Goal: Task Accomplishment & Management: Use online tool/utility

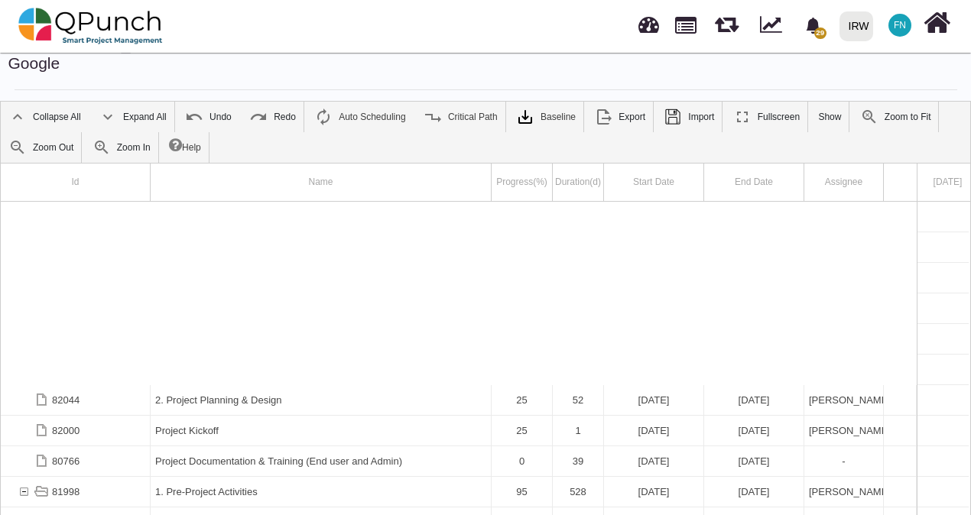
scroll to position [206, 0]
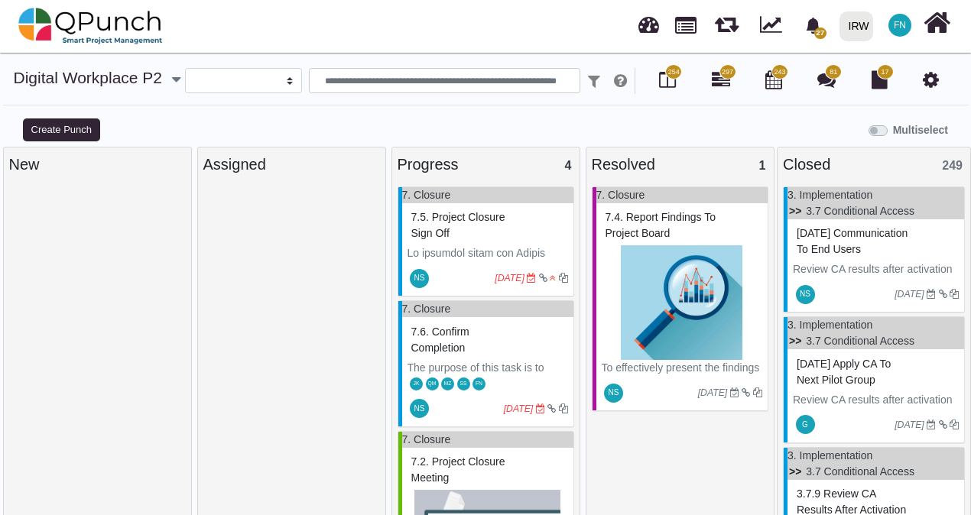
select select
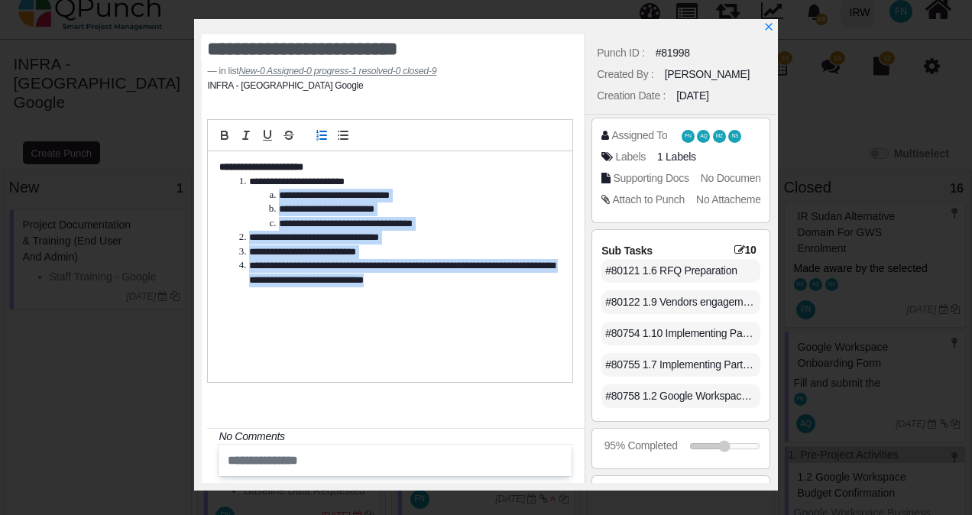
drag, startPoint x: 480, startPoint y: 284, endPoint x: 261, endPoint y: 180, distance: 241.8
click at [261, 182] on ol "**********" at bounding box center [385, 231] width 333 height 113
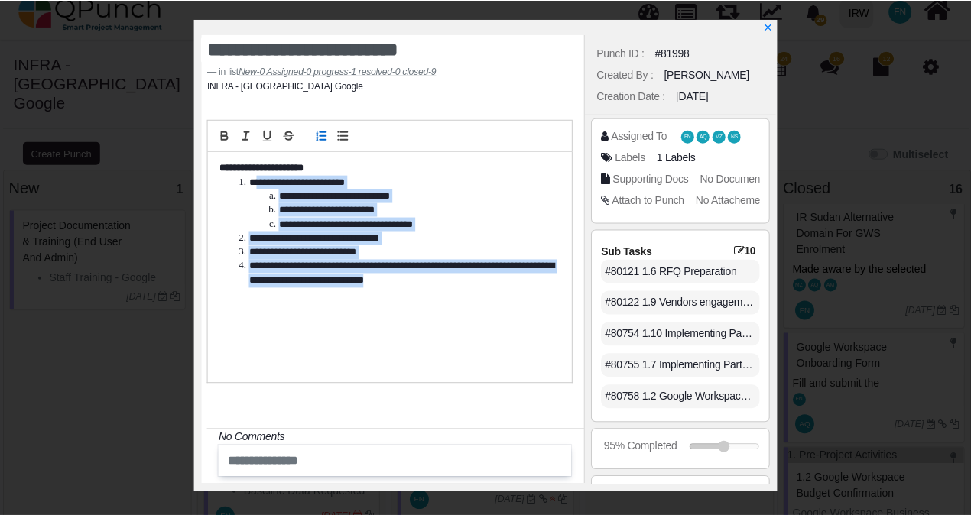
scroll to position [191, 0]
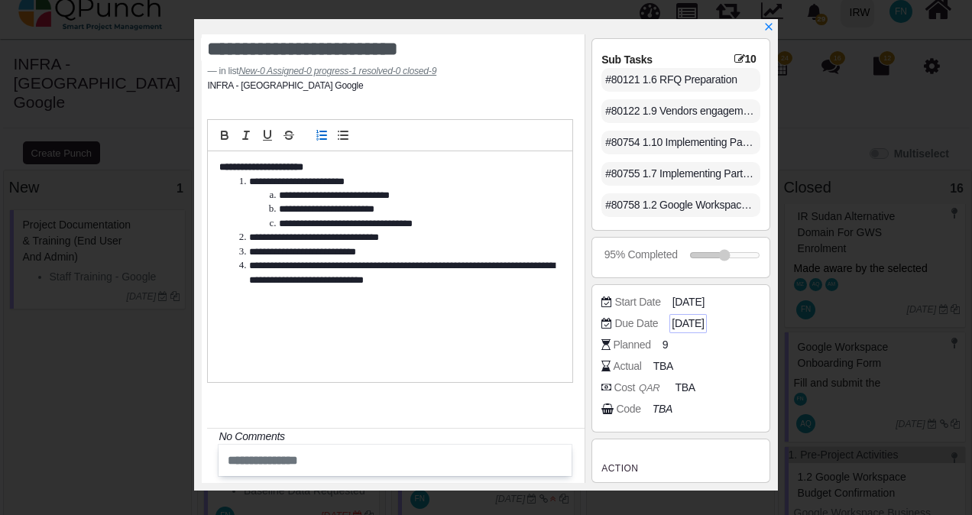
click at [704, 318] on span "2025-07-31" at bounding box center [688, 324] width 32 height 16
click at [770, 23] on icon "x" at bounding box center [768, 27] width 12 height 12
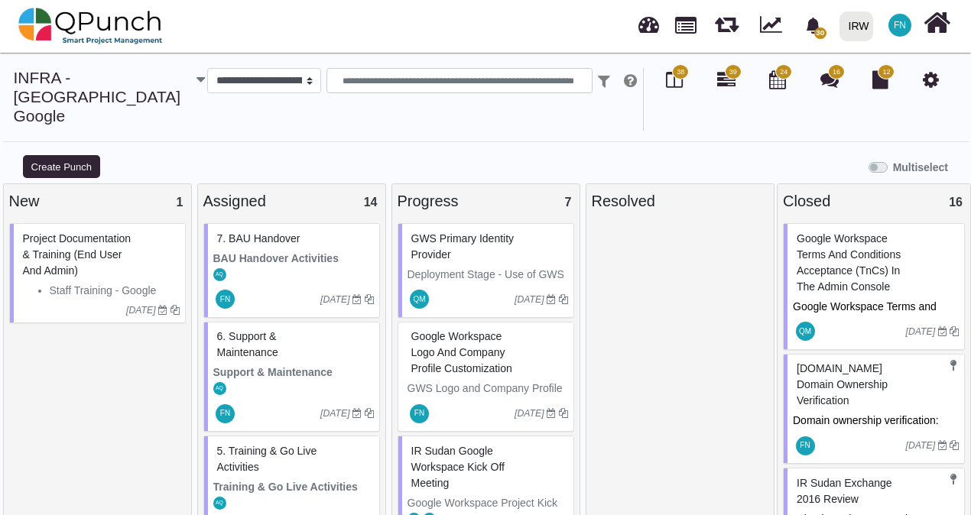
click at [448, 232] on span "GWS Primary Identity provider" at bounding box center [462, 246] width 103 height 28
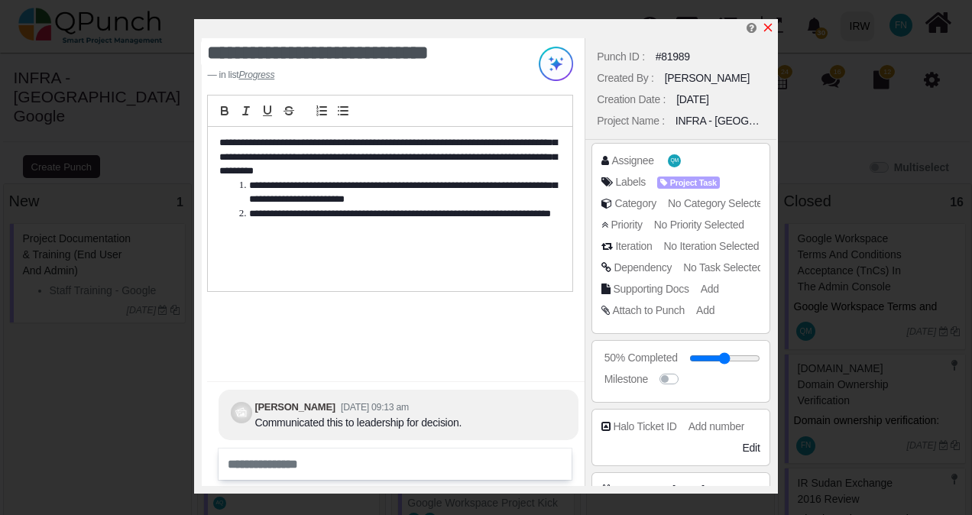
click at [771, 28] on icon "x" at bounding box center [768, 27] width 12 height 12
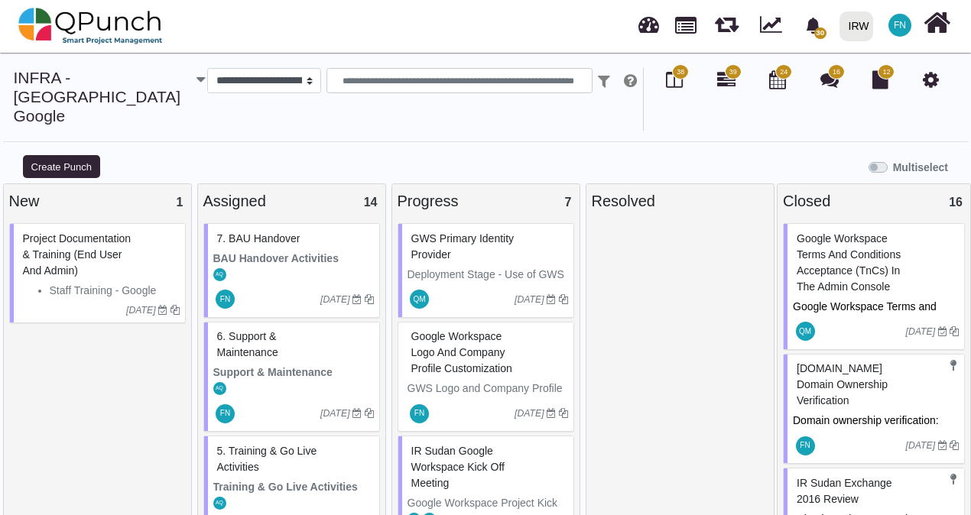
click at [457, 342] on span "Google Workspace Logo and Company Profile Customization" at bounding box center [461, 352] width 101 height 44
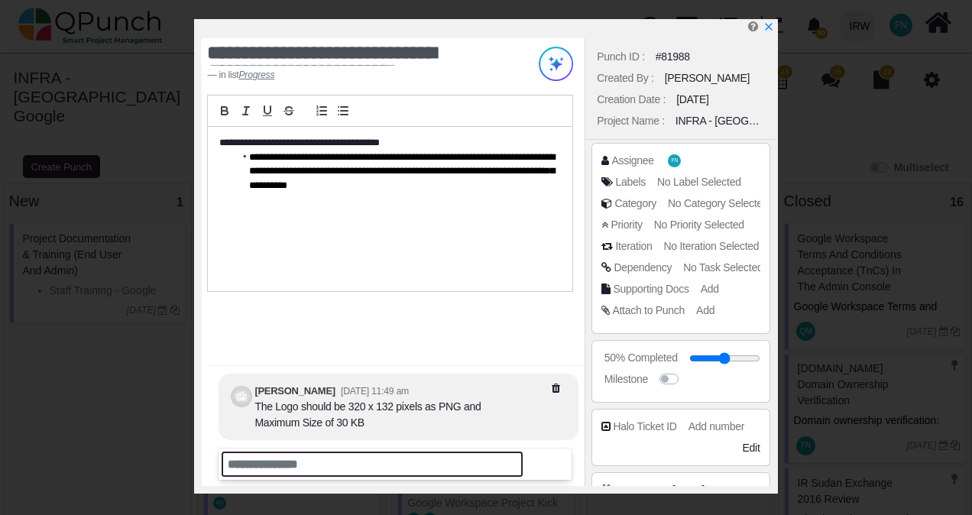
click at [281, 463] on input "text" at bounding box center [372, 464] width 301 height 25
type input "*"
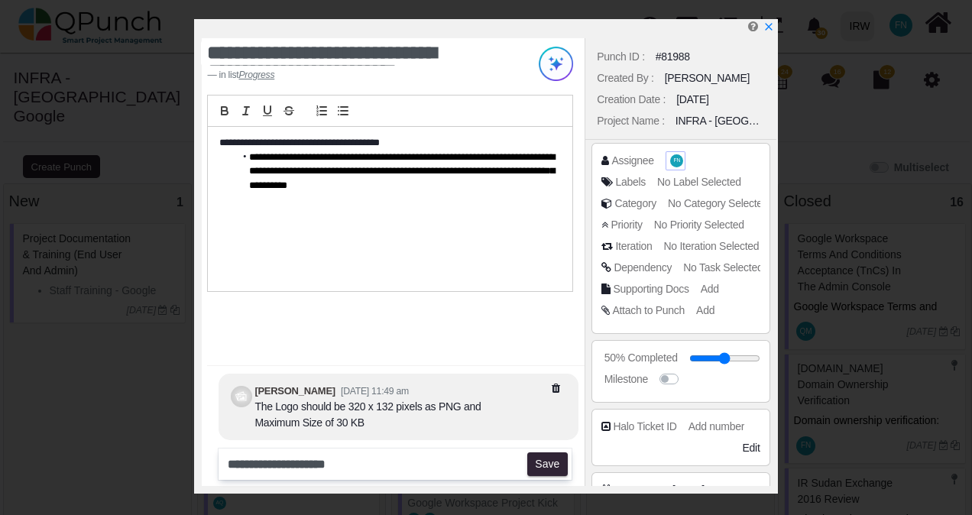
click at [675, 164] on span "FN" at bounding box center [677, 160] width 7 height 5
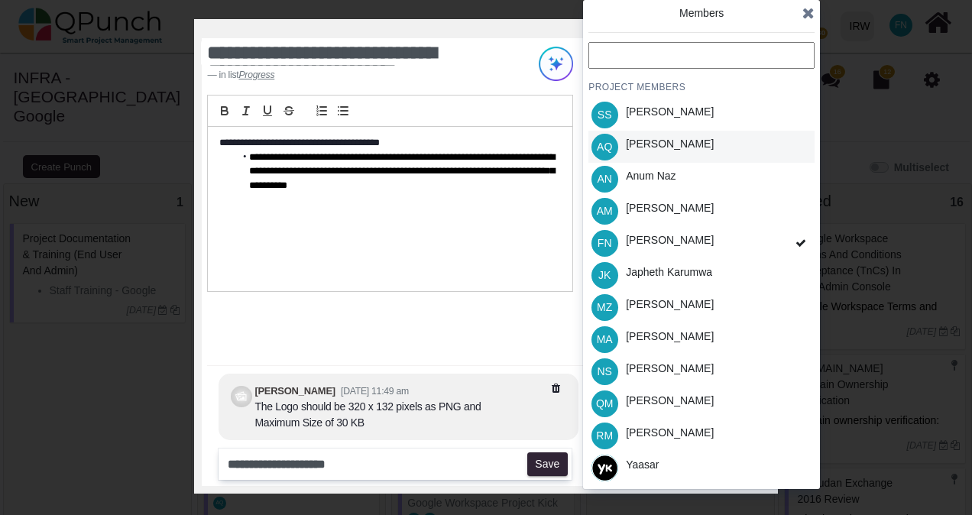
click at [697, 144] on div "Aamar Qayum" at bounding box center [670, 147] width 99 height 32
click at [700, 396] on div "QM Qasim Munir" at bounding box center [702, 404] width 226 height 32
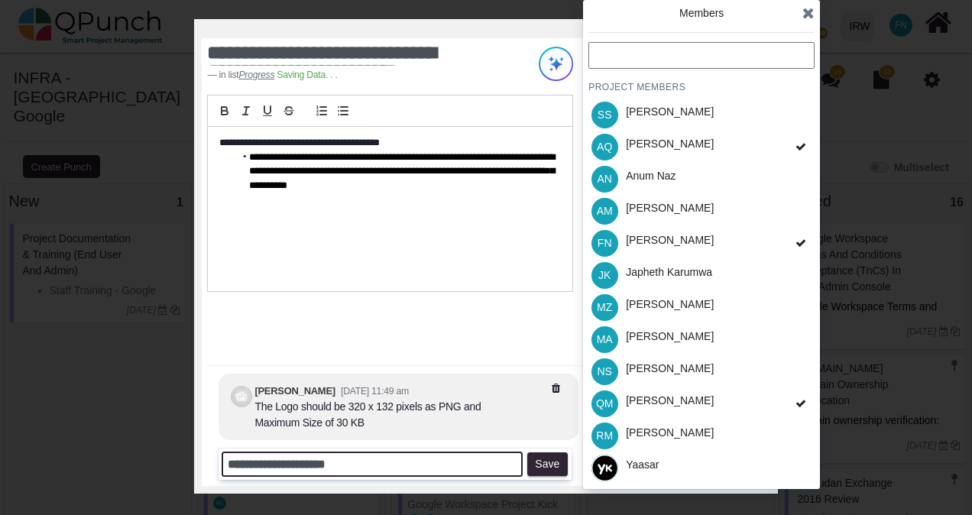
click at [375, 466] on input "**********" at bounding box center [372, 464] width 301 height 25
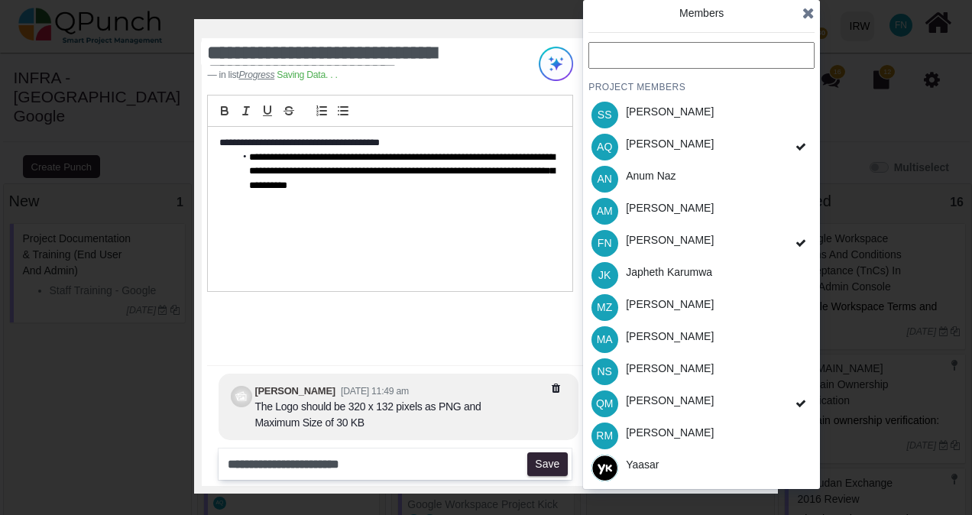
click at [806, 11] on icon at bounding box center [809, 12] width 12 height 15
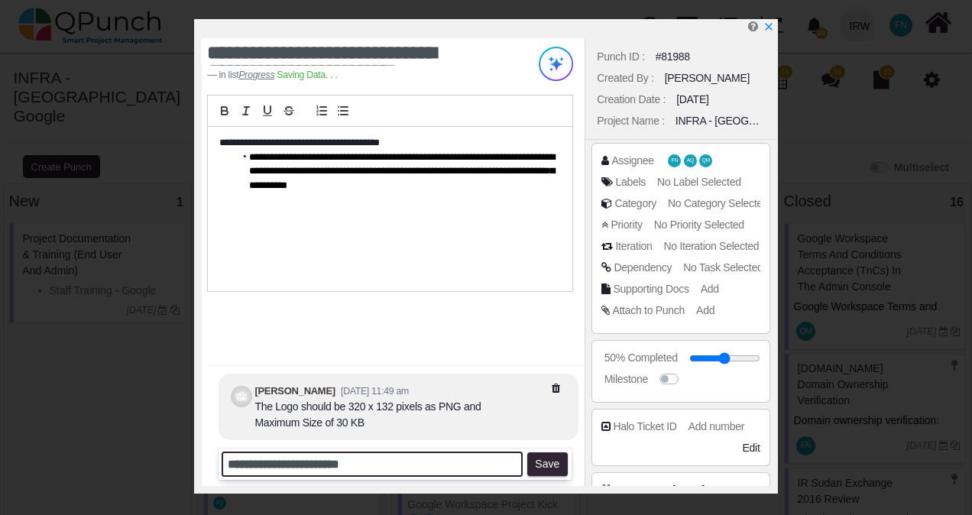
click at [411, 464] on input "**********" at bounding box center [372, 464] width 301 height 25
type input "**********"
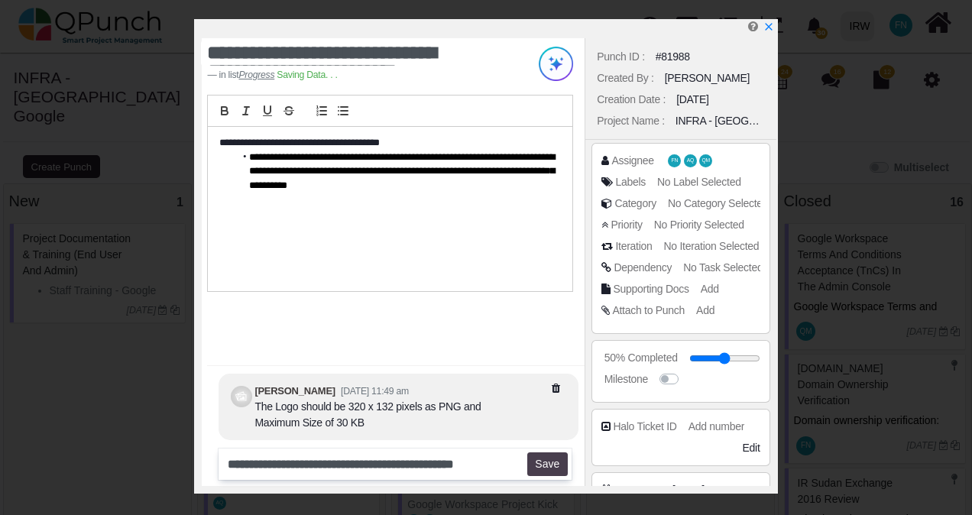
click at [550, 466] on button "Save" at bounding box center [547, 465] width 41 height 24
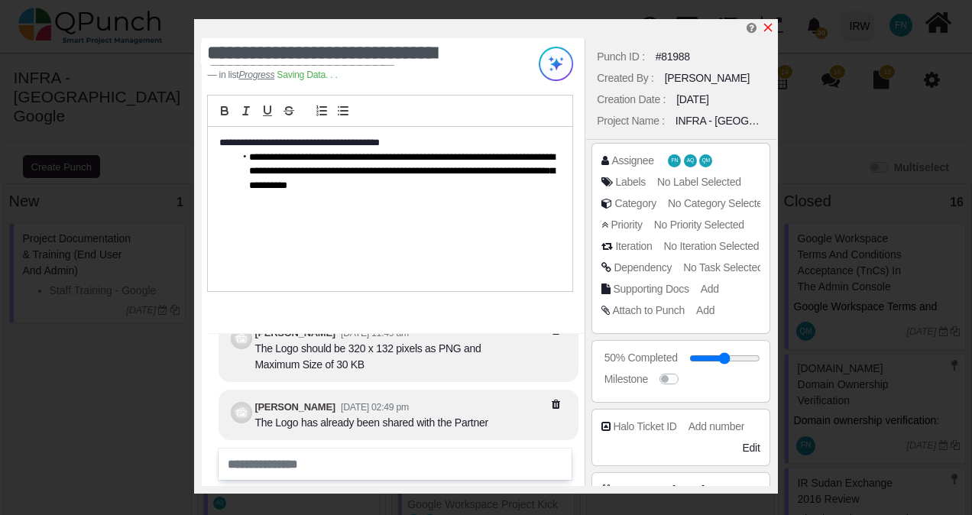
click at [769, 28] on icon "x" at bounding box center [768, 28] width 8 height 8
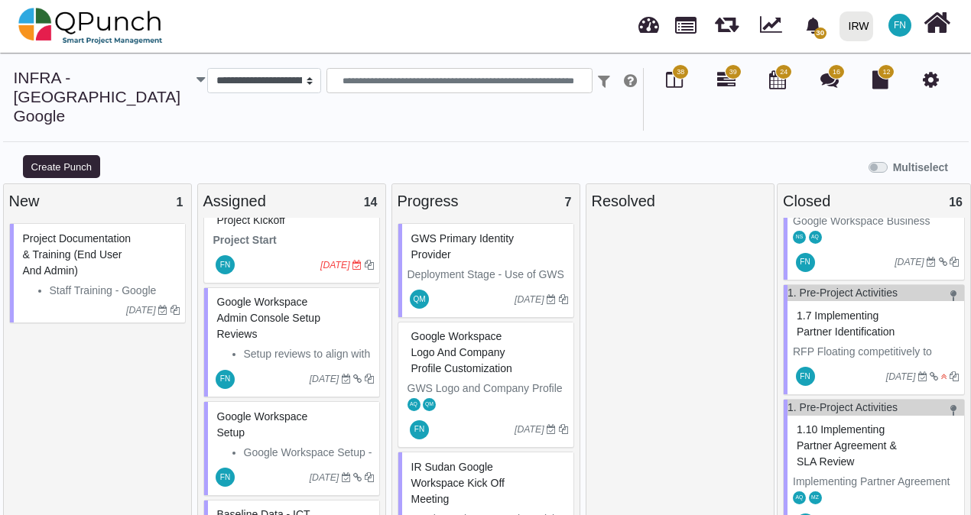
scroll to position [459, 0]
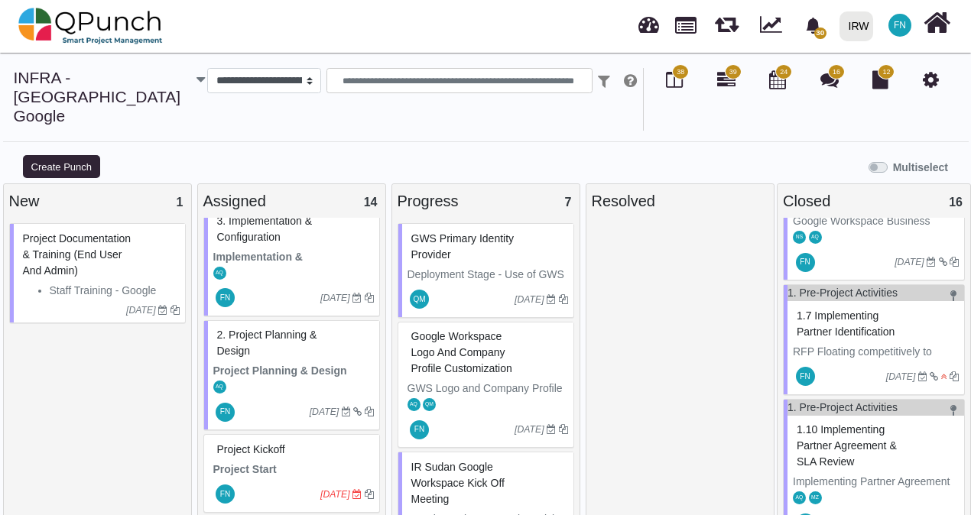
click at [73, 241] on span "Project Documentation & Training (End user and Admin)" at bounding box center [77, 254] width 109 height 44
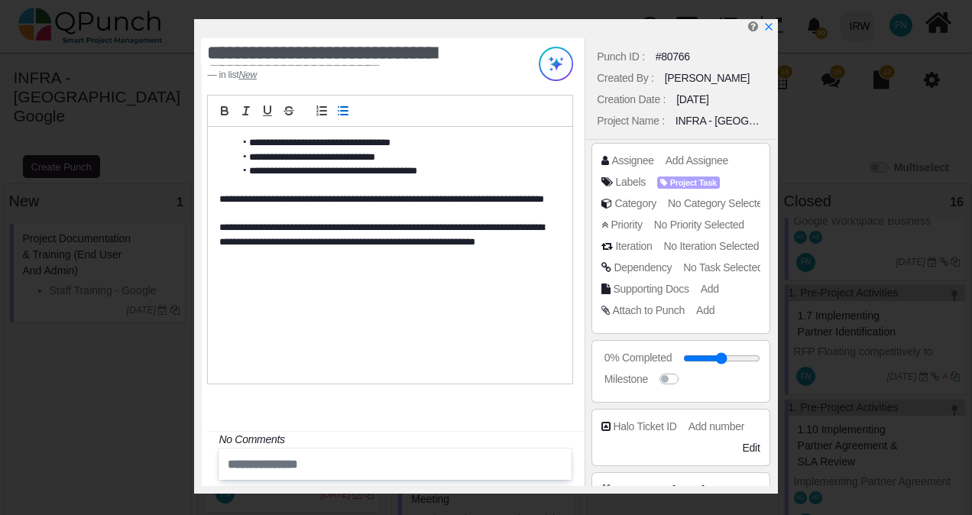
drag, startPoint x: 346, startPoint y: 230, endPoint x: 381, endPoint y: 217, distance: 37.5
click at [348, 230] on p "**********" at bounding box center [385, 242] width 333 height 42
click at [770, 30] on icon "x" at bounding box center [768, 27] width 12 height 12
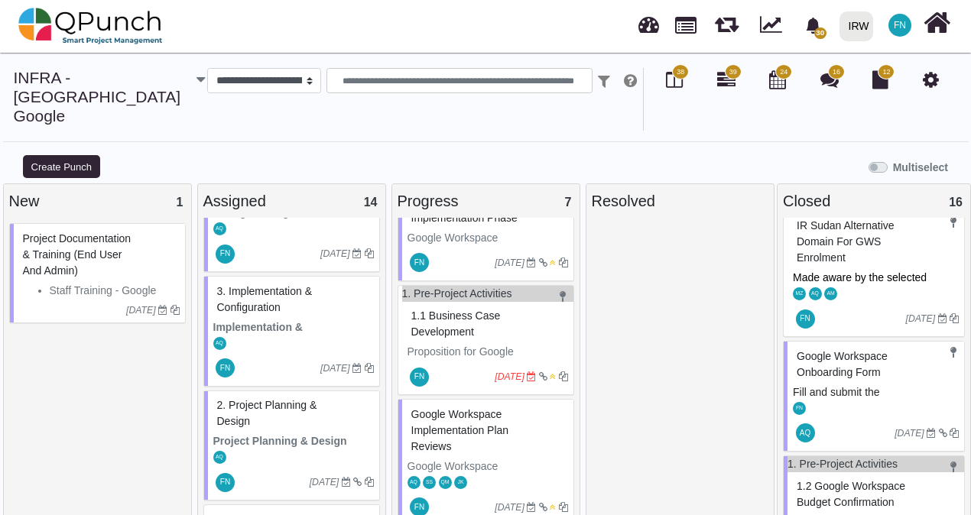
scroll to position [459, 0]
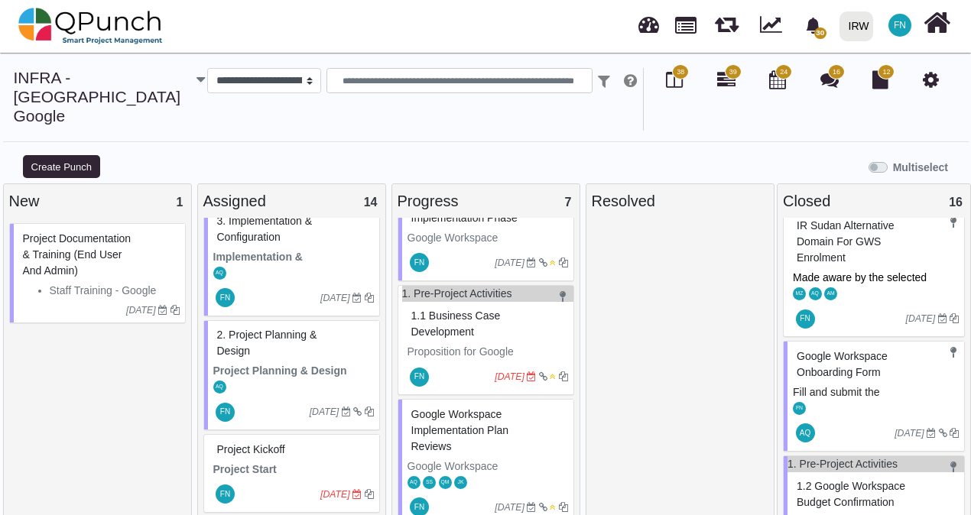
click at [827, 350] on span "Google Workspace Onboarding Form" at bounding box center [842, 364] width 91 height 28
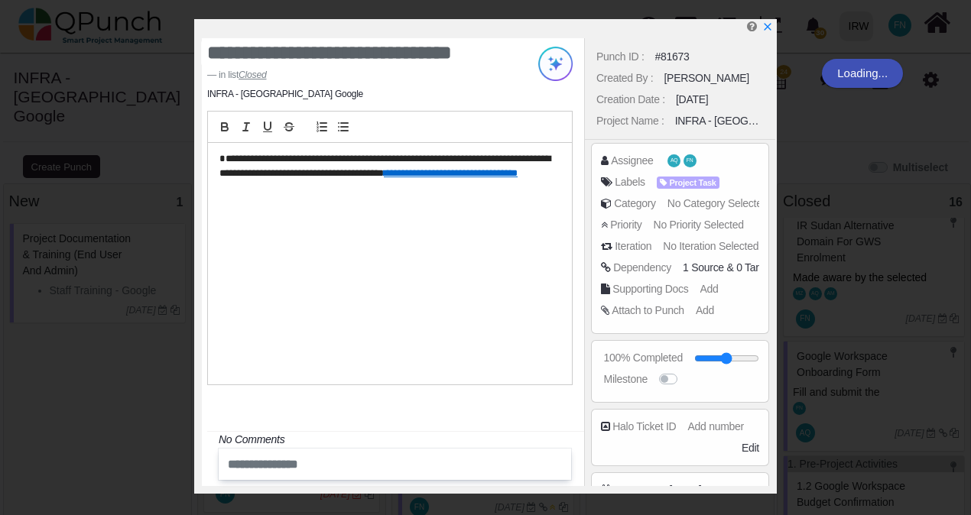
scroll to position [521, 0]
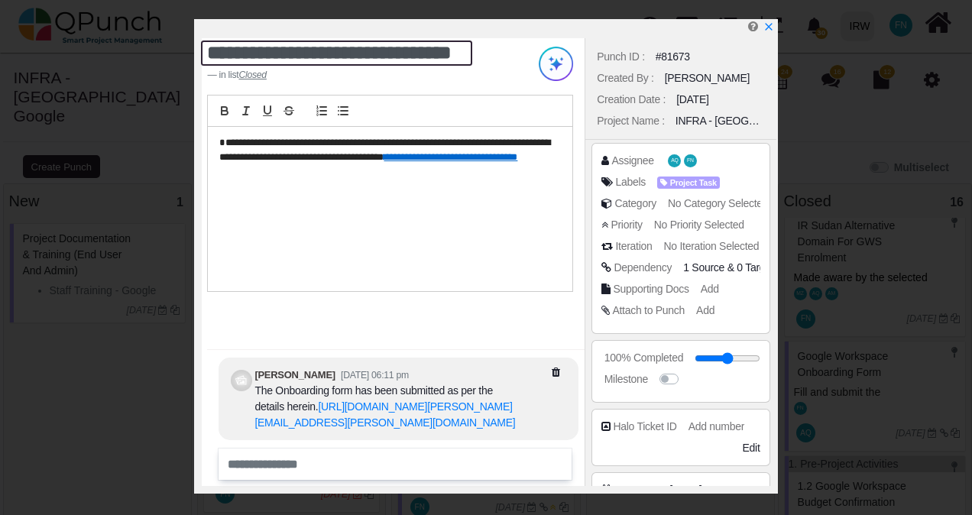
click at [245, 49] on textarea "**********" at bounding box center [336, 53] width 271 height 25
click at [211, 54] on textarea "**********" at bounding box center [336, 53] width 271 height 25
type textarea "**********"
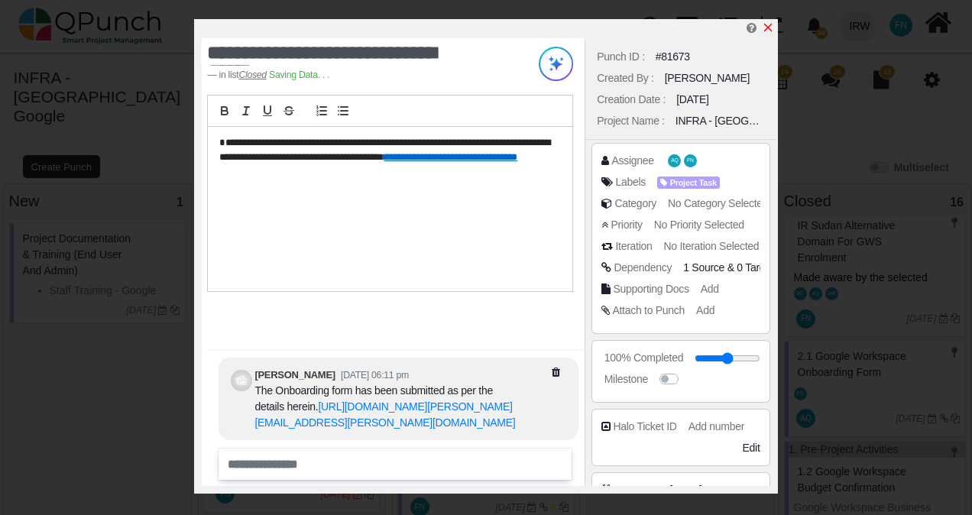
click at [771, 26] on icon "x" at bounding box center [768, 28] width 8 height 8
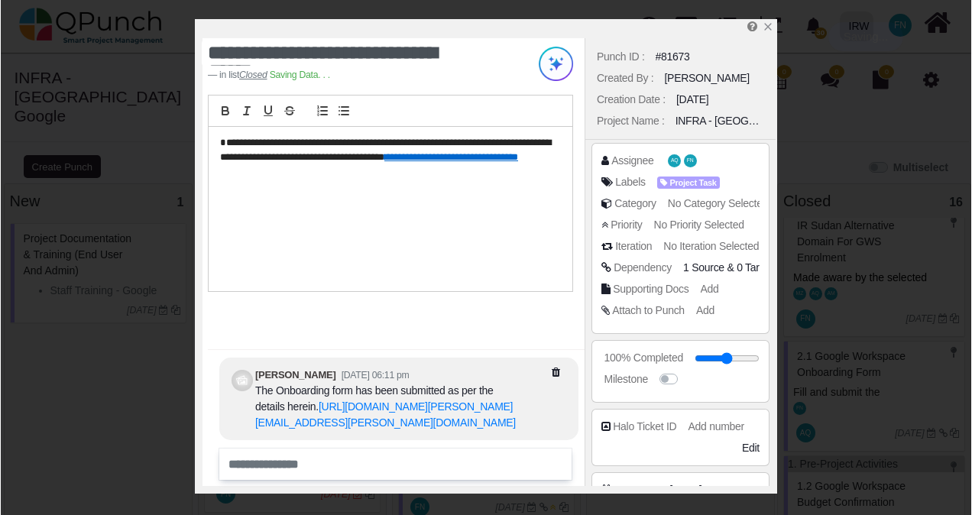
scroll to position [537, 0]
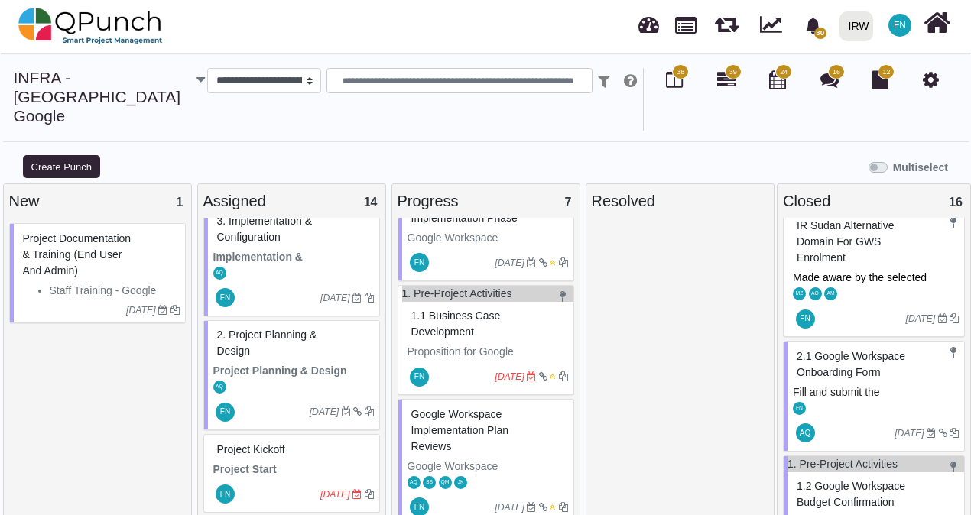
click at [258, 329] on span "2. Project Planning & Design" at bounding box center [267, 343] width 100 height 28
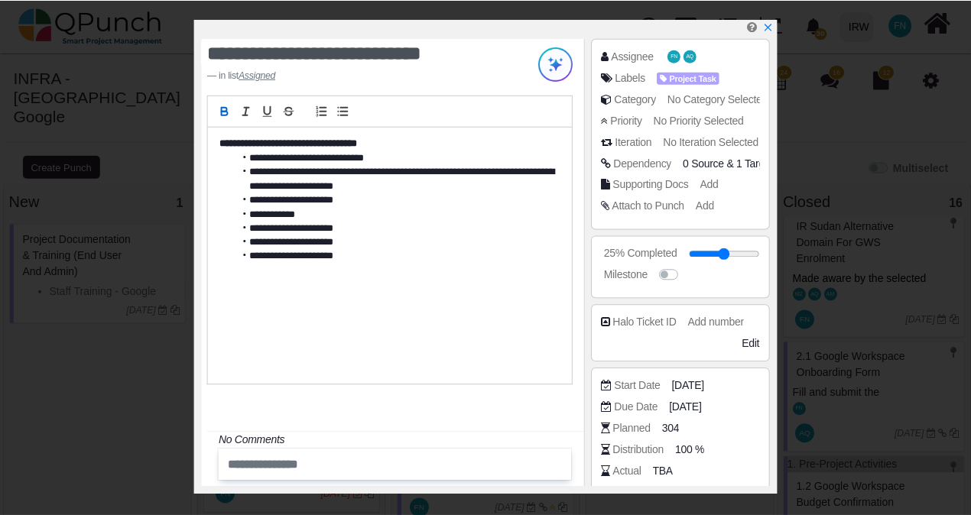
scroll to position [84, 0]
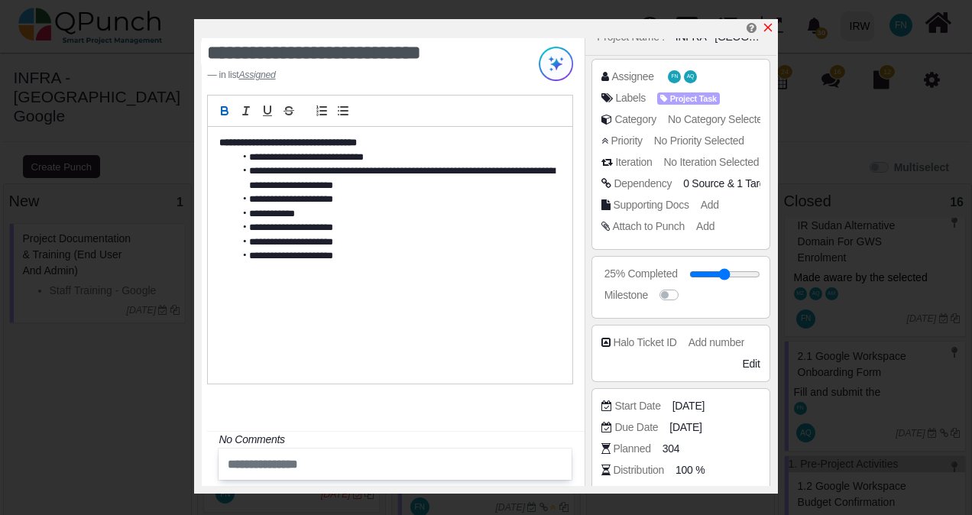
click at [769, 29] on icon "x" at bounding box center [768, 28] width 8 height 8
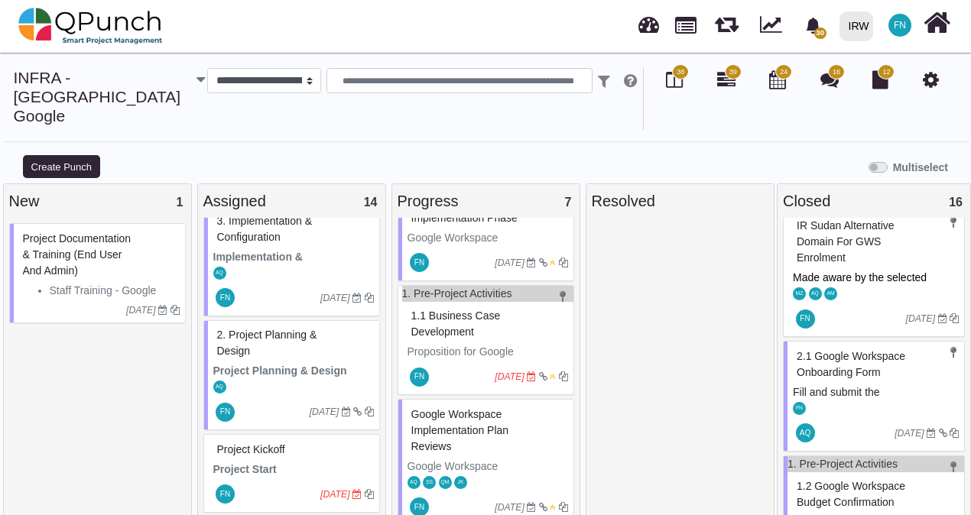
click at [853, 350] on span "2.1 Google Workspace Onboarding Form" at bounding box center [851, 364] width 109 height 28
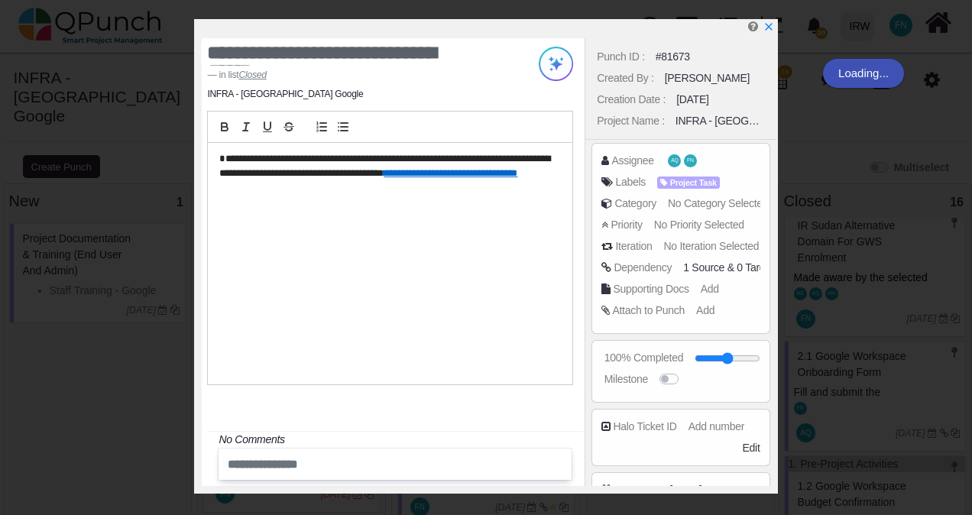
scroll to position [521, 0]
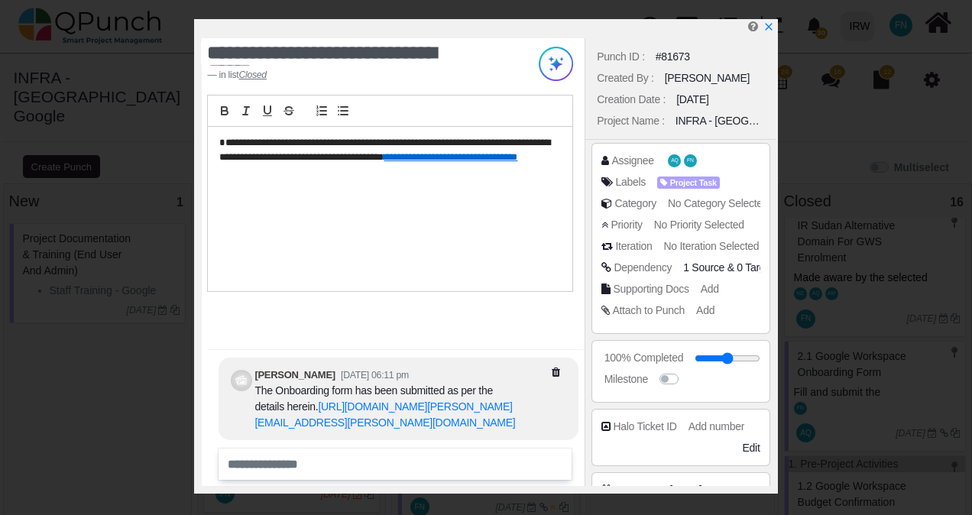
click at [726, 269] on span "1 Source & 0 Target" at bounding box center [728, 268] width 90 height 16
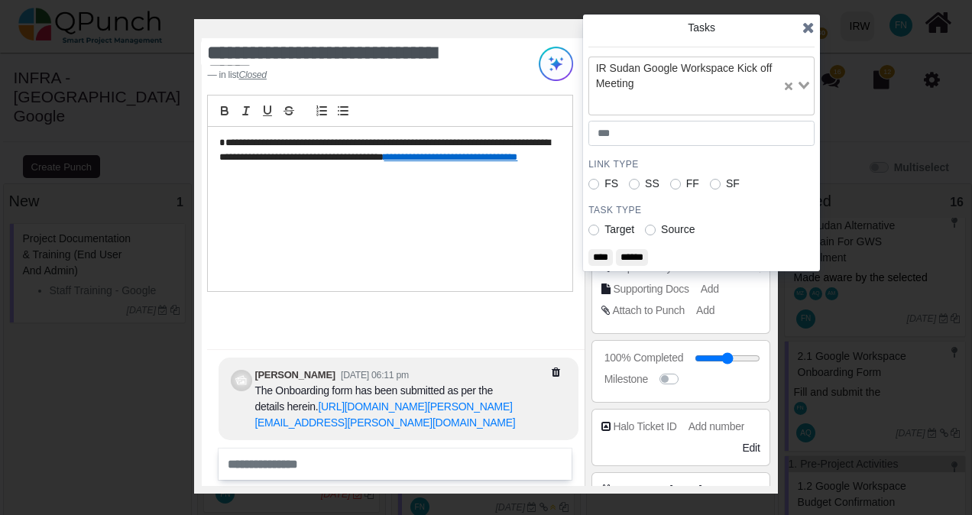
click at [787, 87] on icon "Clear Selected" at bounding box center [789, 87] width 8 height 8
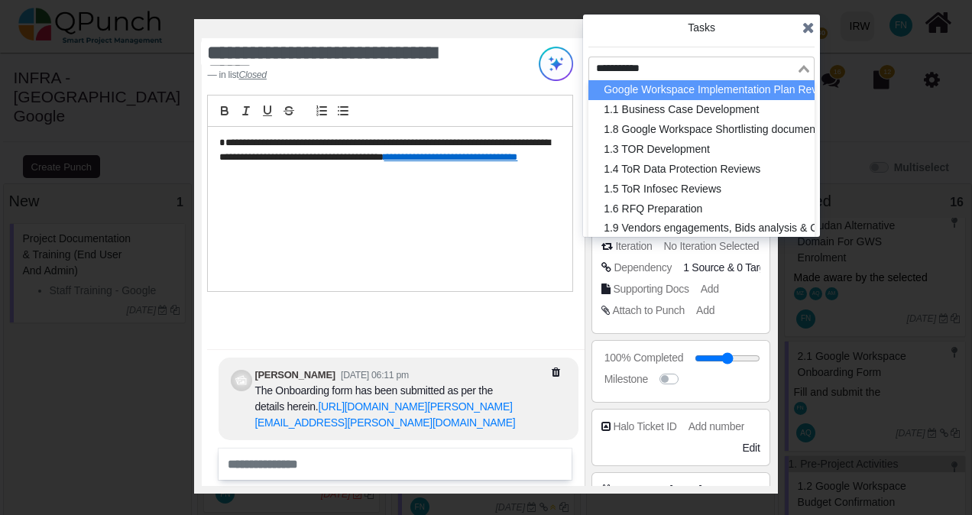
click at [807, 72] on div "Loading..." at bounding box center [806, 67] width 18 height 20
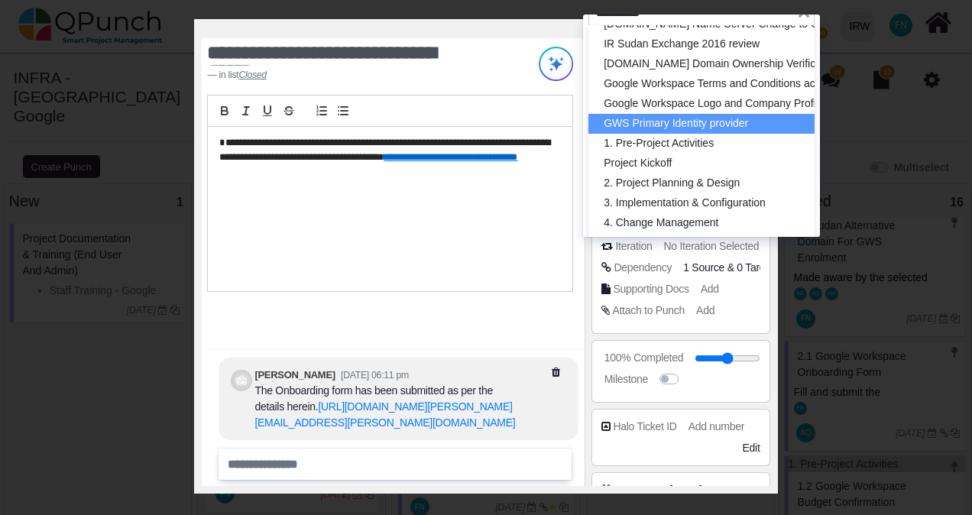
scroll to position [76, 0]
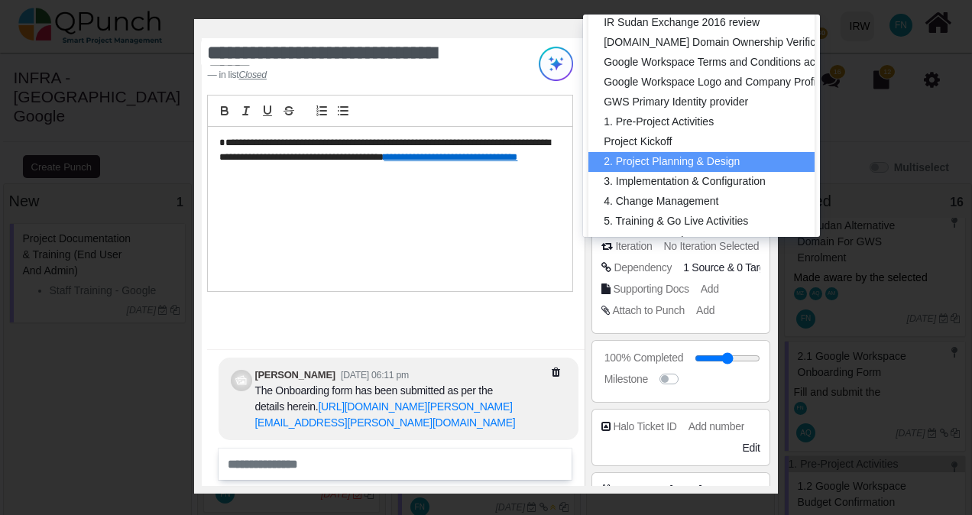
click at [747, 152] on li "2. Project Planning & Design" at bounding box center [702, 162] width 226 height 20
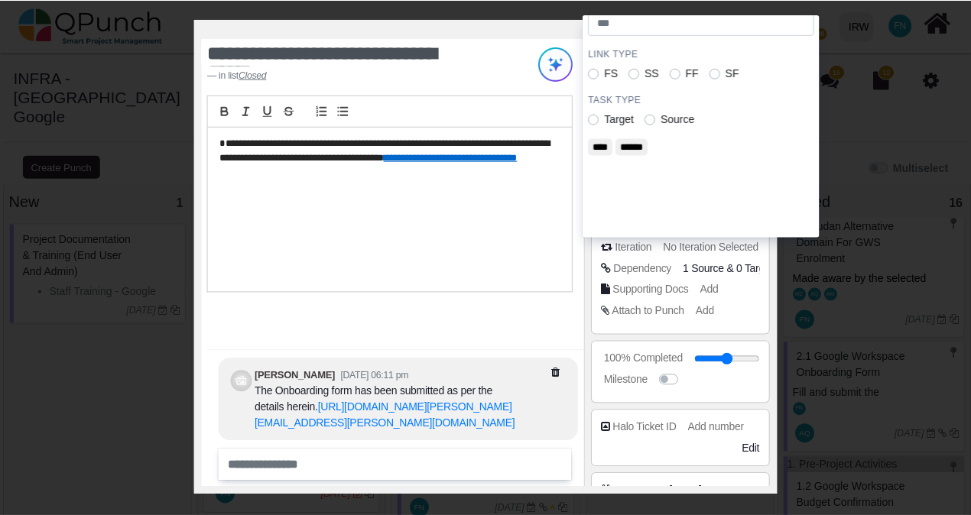
scroll to position [0, 0]
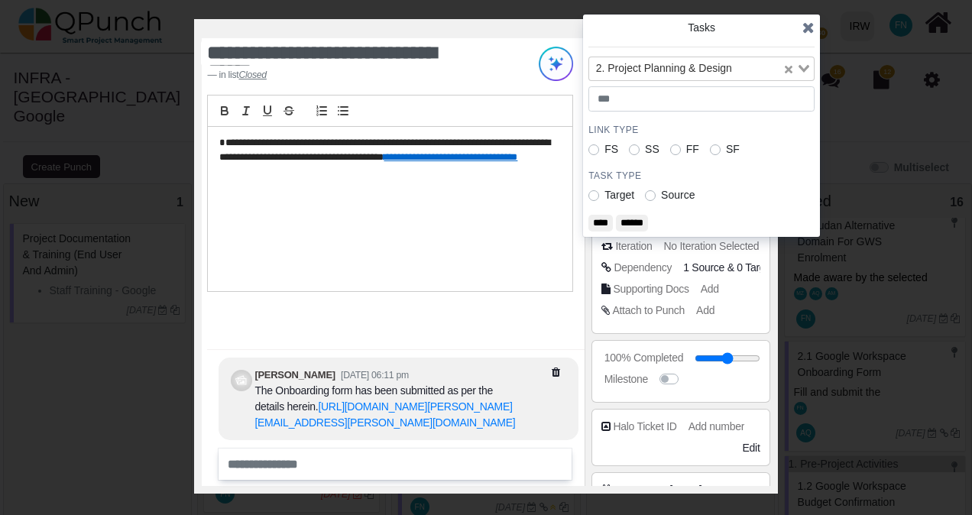
click at [602, 219] on input "****" at bounding box center [601, 223] width 24 height 17
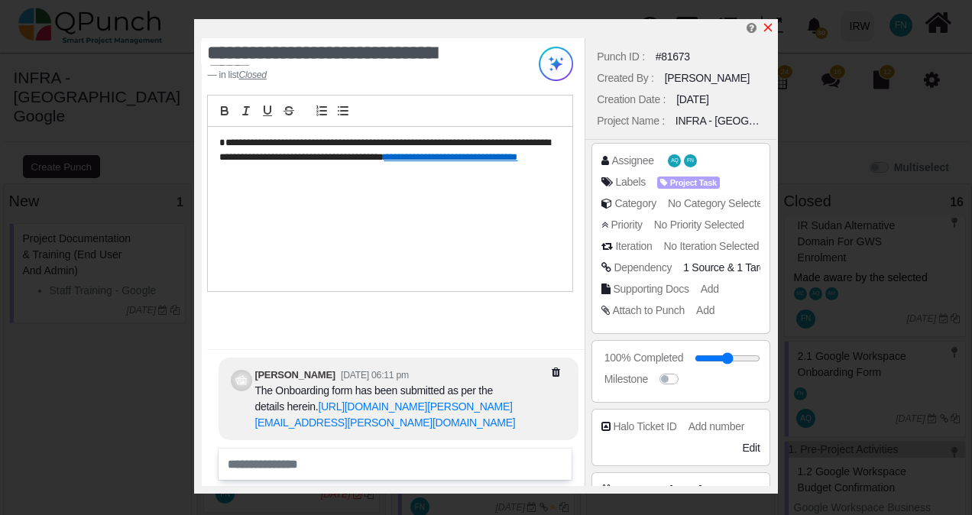
click at [770, 30] on icon "x" at bounding box center [768, 27] width 12 height 12
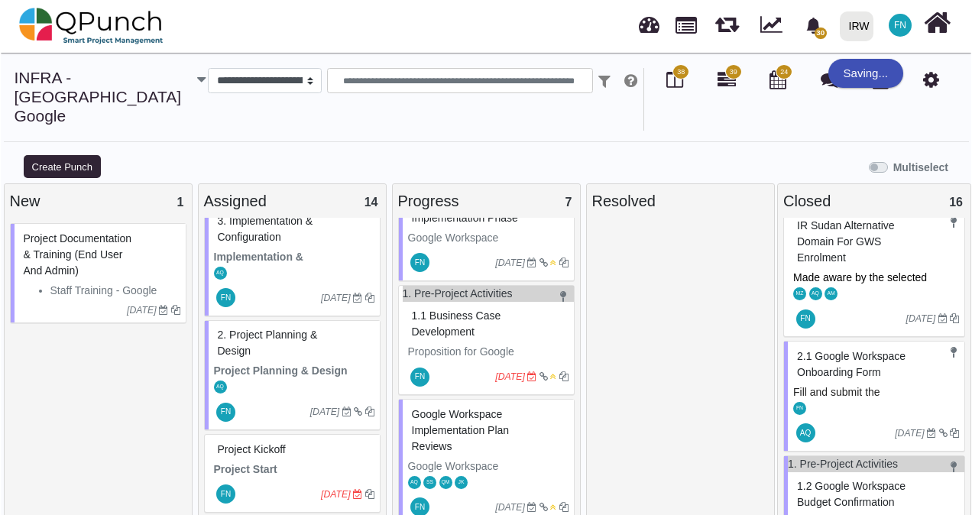
scroll to position [537, 0]
click at [272, 329] on span "2. Project Planning & Design" at bounding box center [267, 343] width 100 height 28
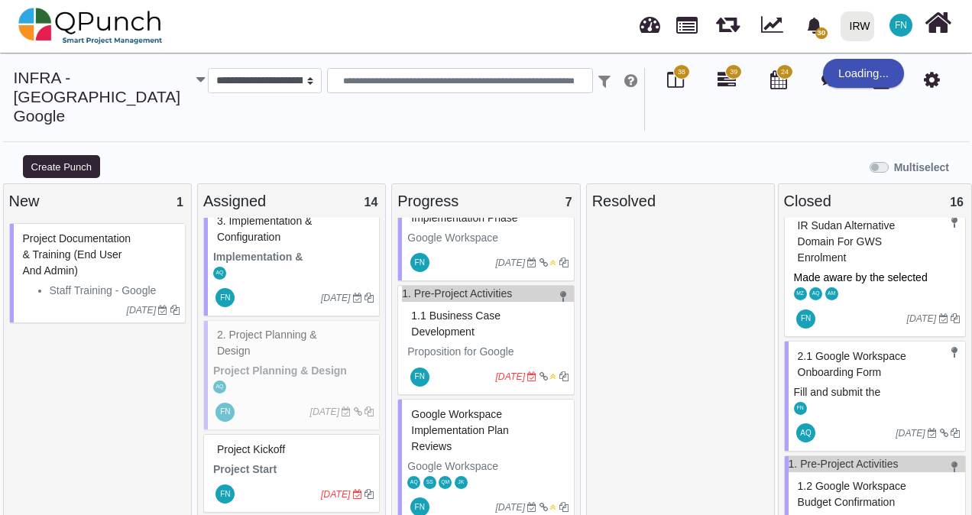
scroll to position [521, 0]
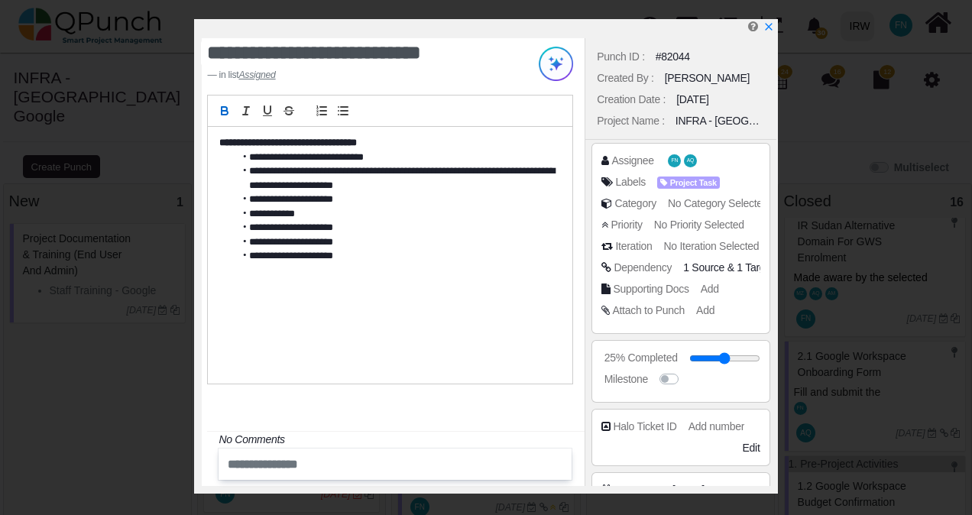
drag, startPoint x: 772, startPoint y: 26, endPoint x: 755, endPoint y: 41, distance: 22.8
click at [772, 26] on icon "x" at bounding box center [769, 26] width 11 height 11
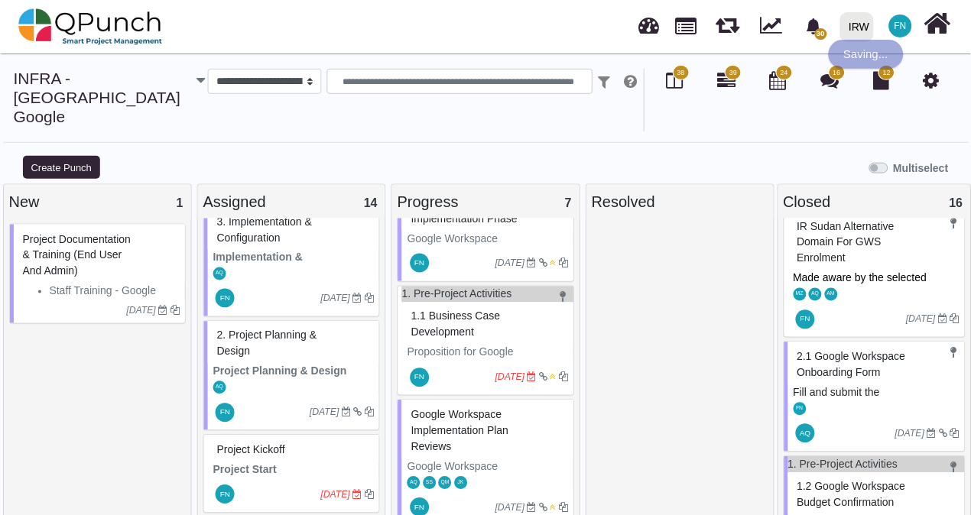
scroll to position [537, 0]
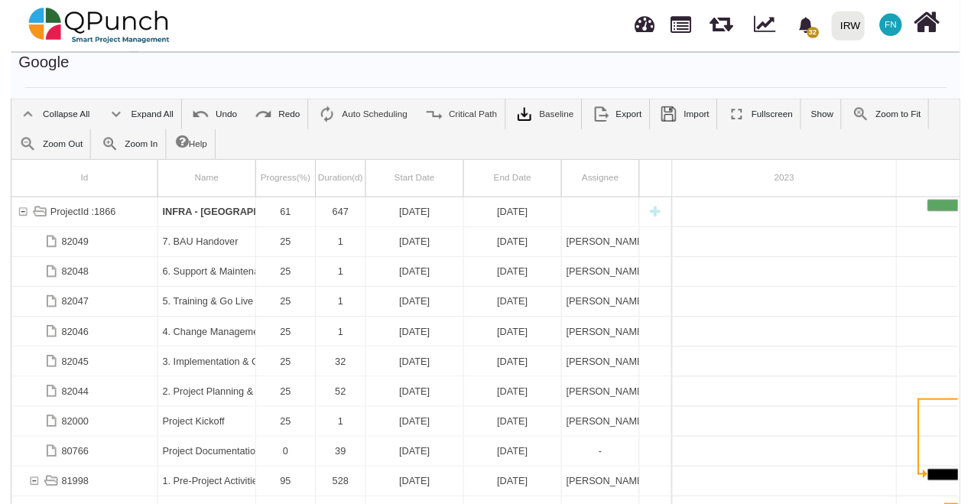
scroll to position [0, 184]
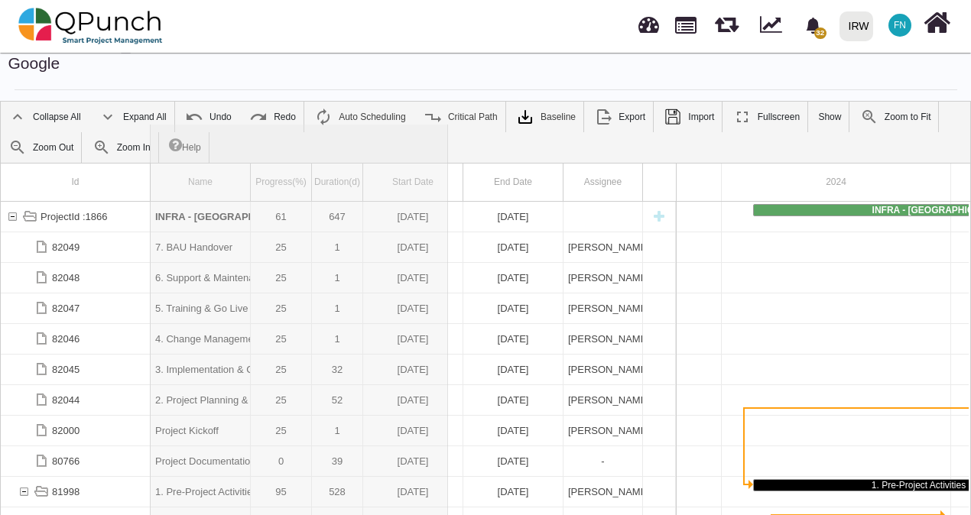
drag, startPoint x: 251, startPoint y: 133, endPoint x: 448, endPoint y: 128, distance: 197.3
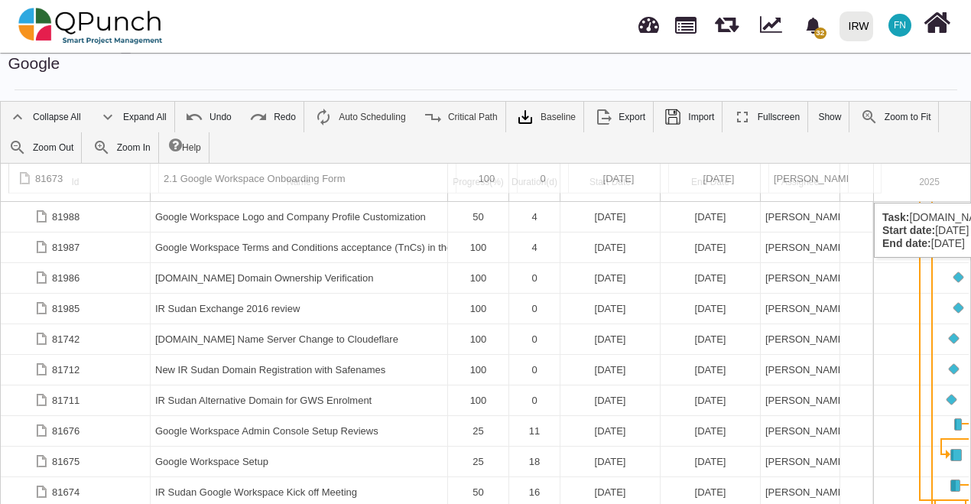
scroll to position [550, 0]
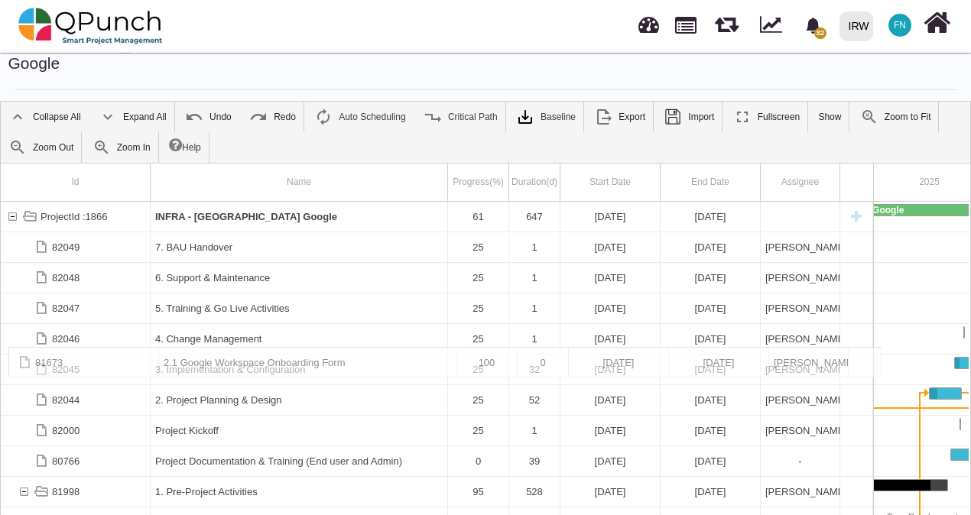
drag, startPoint x: 231, startPoint y: 297, endPoint x: 200, endPoint y: 355, distance: 65.7
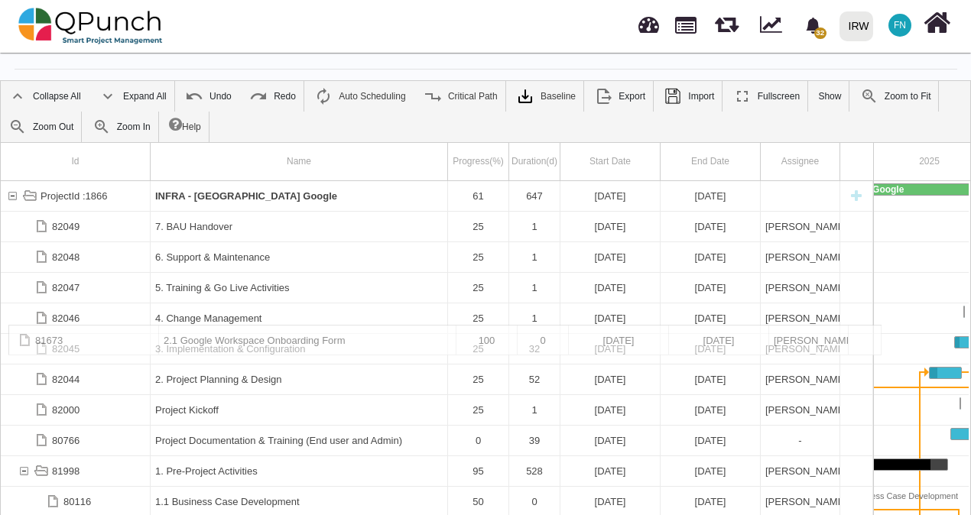
drag, startPoint x: 274, startPoint y: 320, endPoint x: 281, endPoint y: 333, distance: 14.7
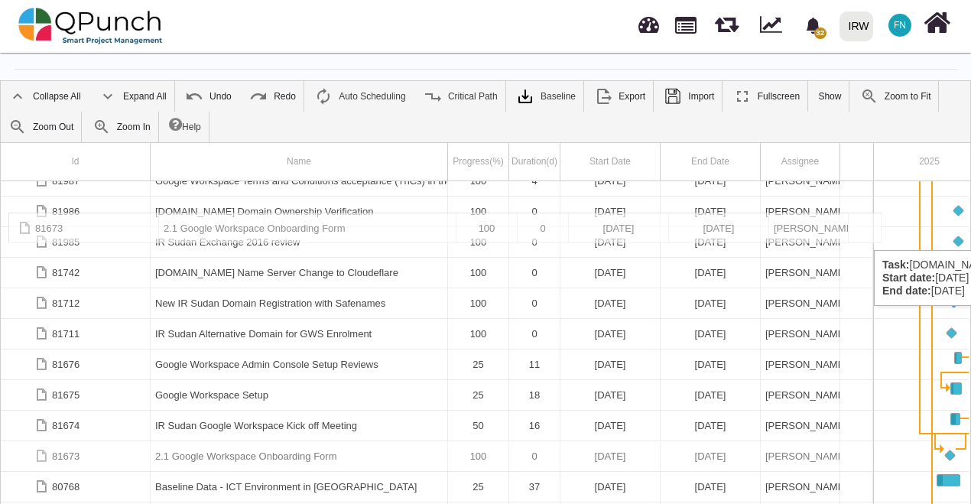
drag, startPoint x: 278, startPoint y: 415, endPoint x: 263, endPoint y: 220, distance: 195.5
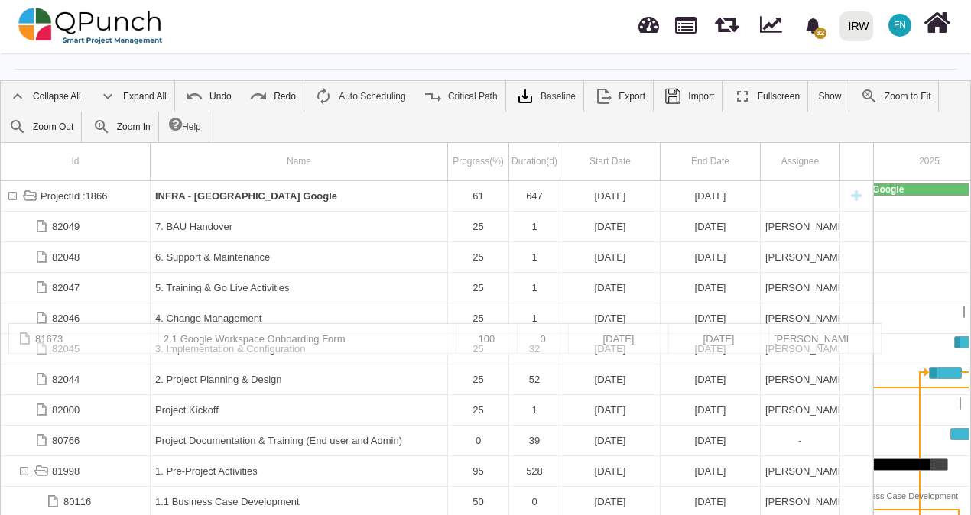
drag, startPoint x: 261, startPoint y: 414, endPoint x: 266, endPoint y: 331, distance: 82.7
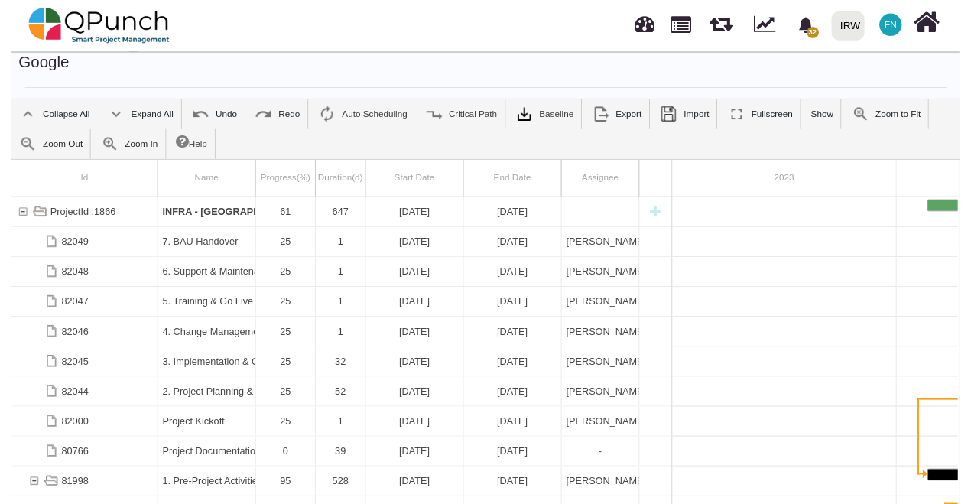
scroll to position [0, 184]
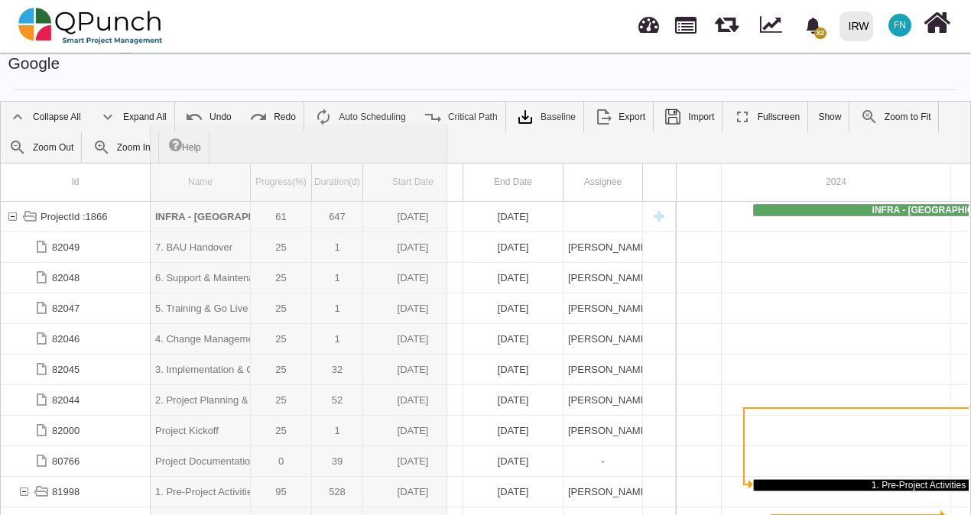
drag, startPoint x: 252, startPoint y: 139, endPoint x: 449, endPoint y: 133, distance: 197.3
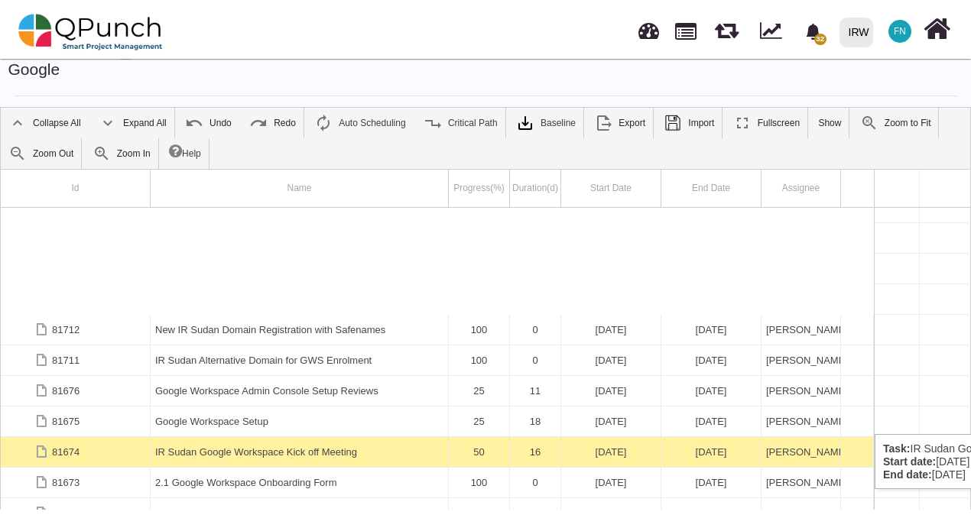
scroll to position [852, 0]
